Goal: Task Accomplishment & Management: Use online tool/utility

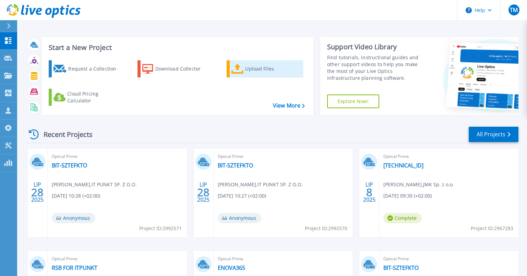
click at [250, 72] on div "Upload Files" at bounding box center [272, 69] width 55 height 14
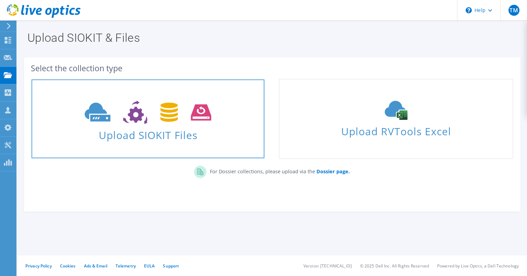
click at [160, 126] on span "Upload SIOKIT Files" at bounding box center [148, 133] width 233 height 15
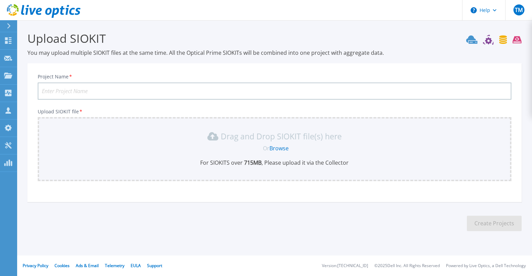
click at [157, 89] on input "Project Name *" at bounding box center [274, 91] width 473 height 17
type input "Lerg-offline"
click at [279, 149] on link "Browse" at bounding box center [279, 149] width 19 height 8
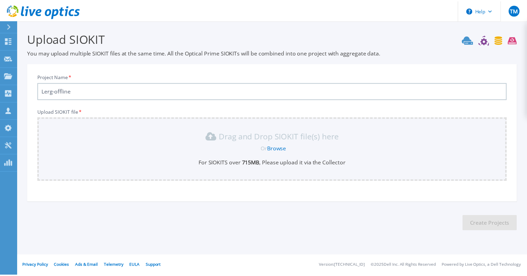
scroll to position [29, 0]
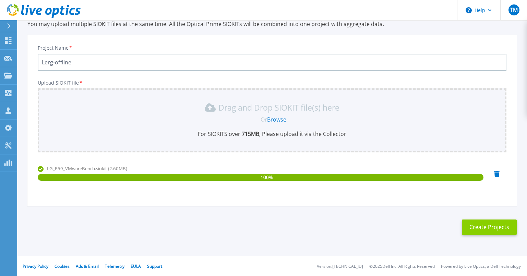
click at [477, 229] on button "Create Projects" at bounding box center [488, 227] width 55 height 15
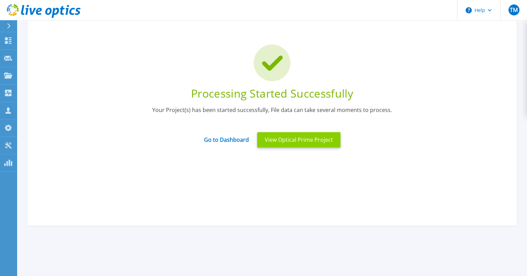
click at [300, 140] on button "View Optical Prime Project" at bounding box center [298, 139] width 83 height 15
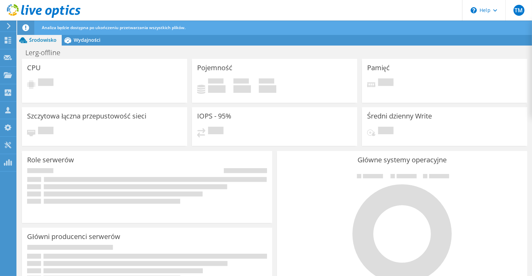
click at [118, 28] on span "Analiza będzie dostępna po ukończeniu przetwarzania wszystkich plików." at bounding box center [114, 28] width 144 height 6
click at [40, 13] on icon at bounding box center [44, 11] width 74 height 14
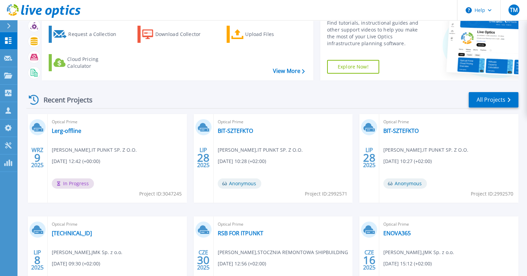
scroll to position [0, 0]
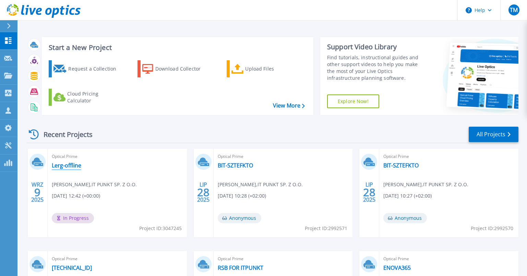
click at [66, 165] on link "Lerg-offline" at bounding box center [66, 165] width 29 height 7
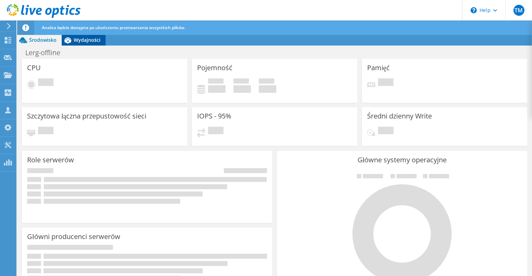
click at [81, 42] on span "Wydajności" at bounding box center [87, 40] width 27 height 7
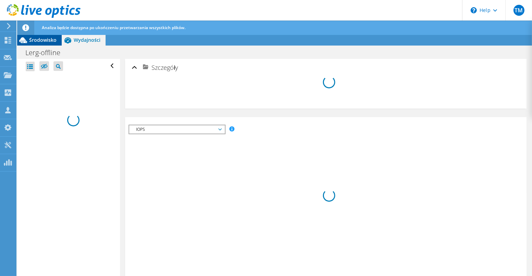
click at [43, 39] on span "Środowisko" at bounding box center [42, 40] width 27 height 7
